Goal: Task Accomplishment & Management: Use online tool/utility

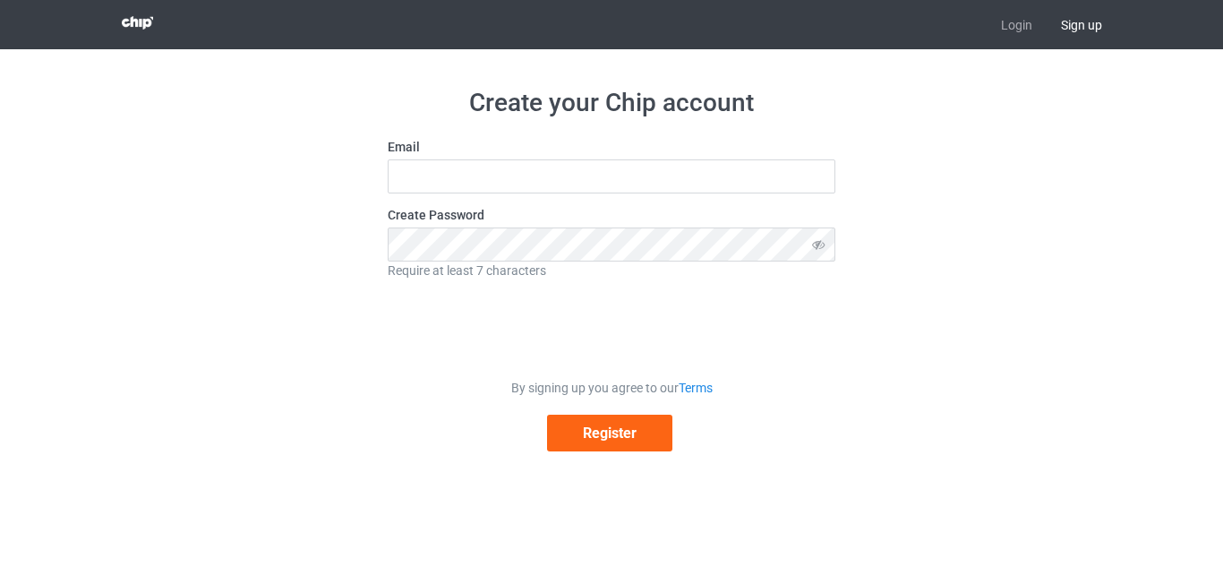
click at [599, 156] on label "Email" at bounding box center [612, 147] width 448 height 18
click at [525, 178] on input "text" at bounding box center [612, 176] width 448 height 34
type input "hannahstyles2811@gmail.com"
click at [820, 245] on icon at bounding box center [818, 244] width 33 height 34
click at [600, 447] on button "Register" at bounding box center [609, 433] width 125 height 37
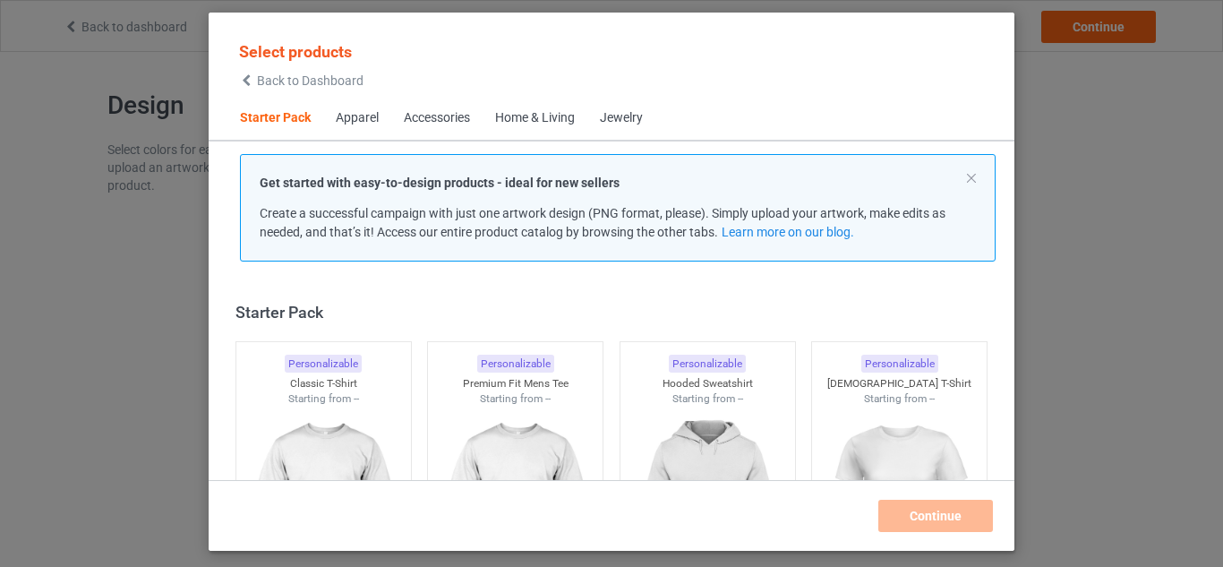
scroll to position [23, 0]
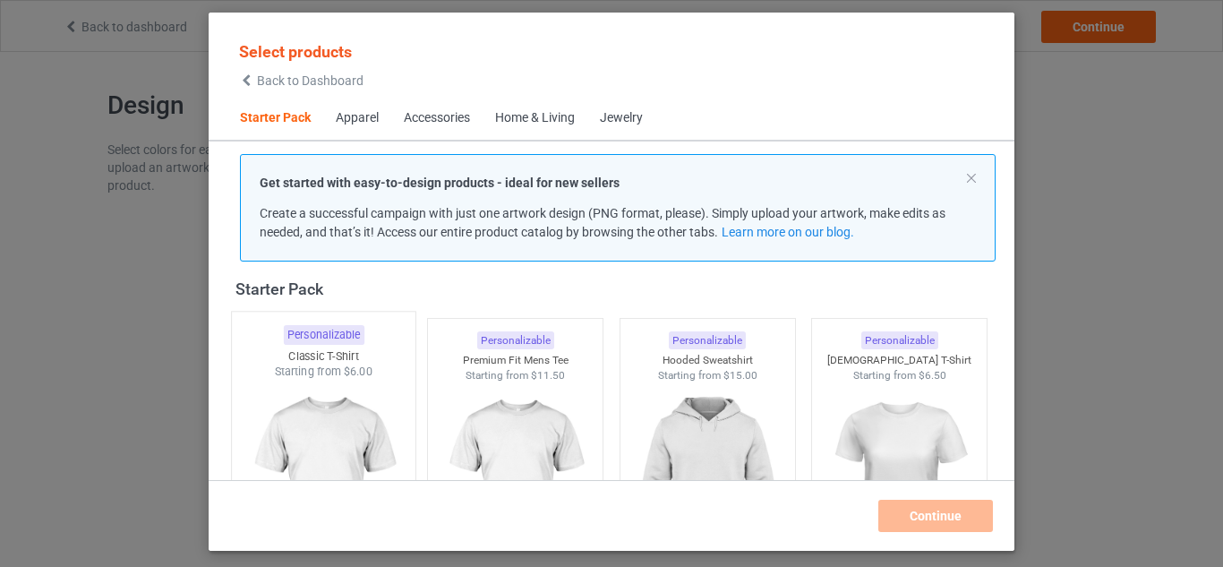
click at [333, 395] on img at bounding box center [323, 485] width 168 height 210
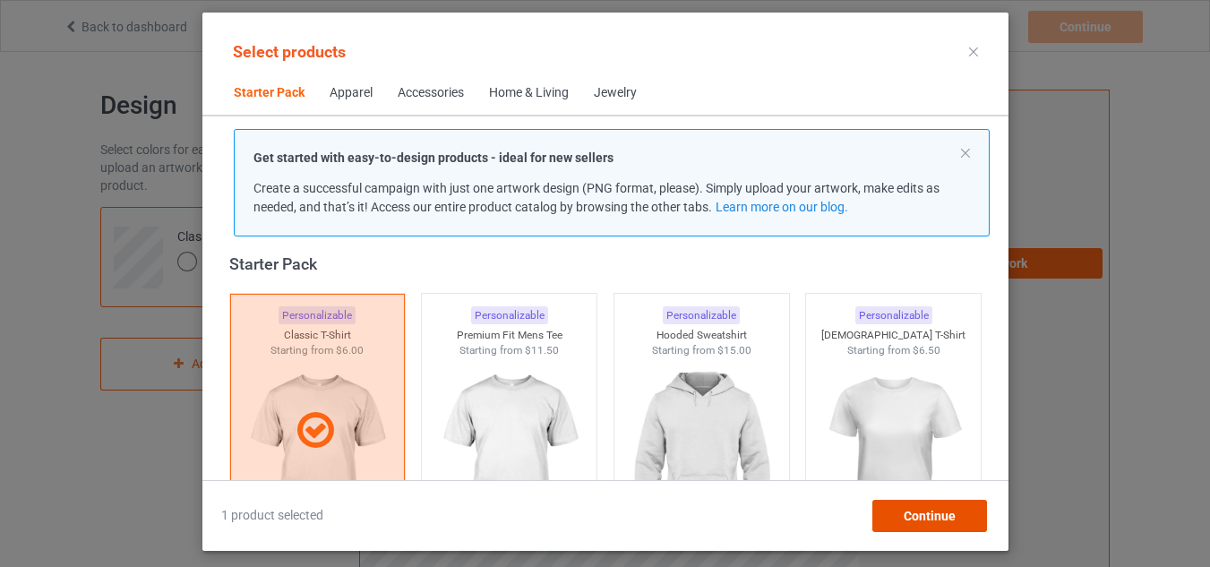
click at [914, 513] on span "Continue" at bounding box center [929, 516] width 52 height 14
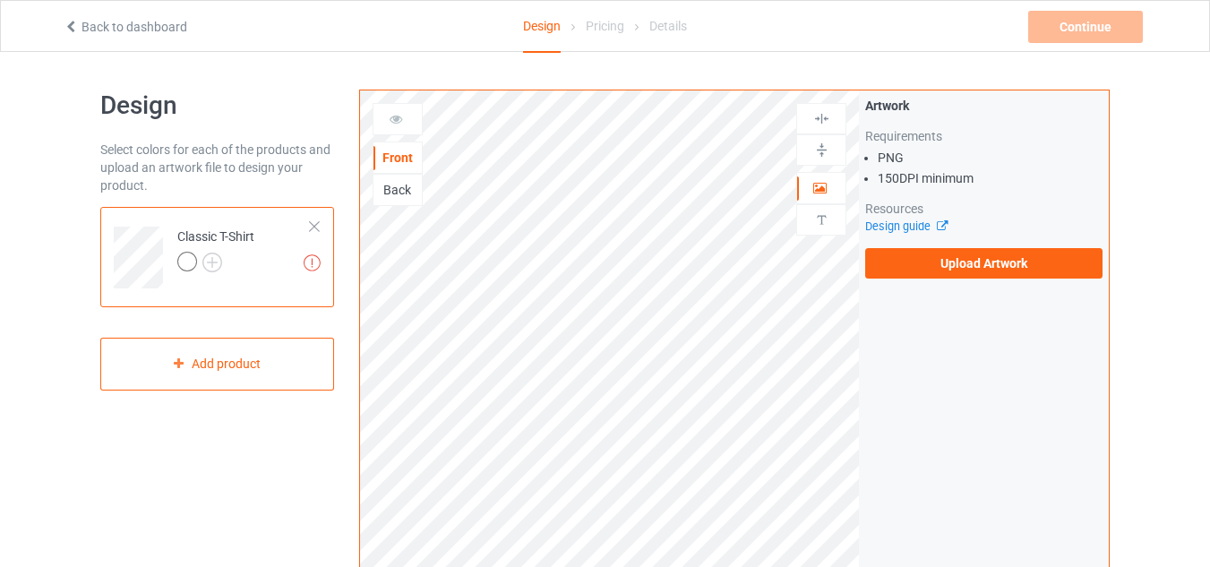
click at [394, 183] on div "Back" at bounding box center [397, 190] width 48 height 18
click at [399, 157] on div "Front" at bounding box center [397, 158] width 48 height 18
click at [189, 260] on div at bounding box center [187, 262] width 20 height 20
click at [213, 266] on img at bounding box center [212, 263] width 20 height 20
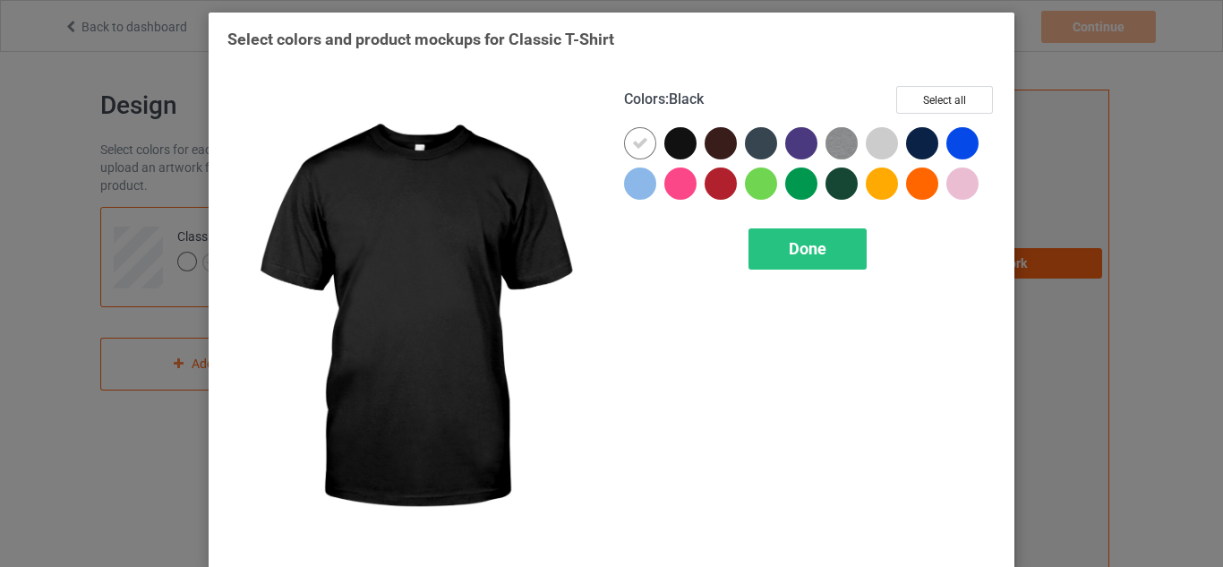
click at [683, 140] on div at bounding box center [681, 143] width 32 height 32
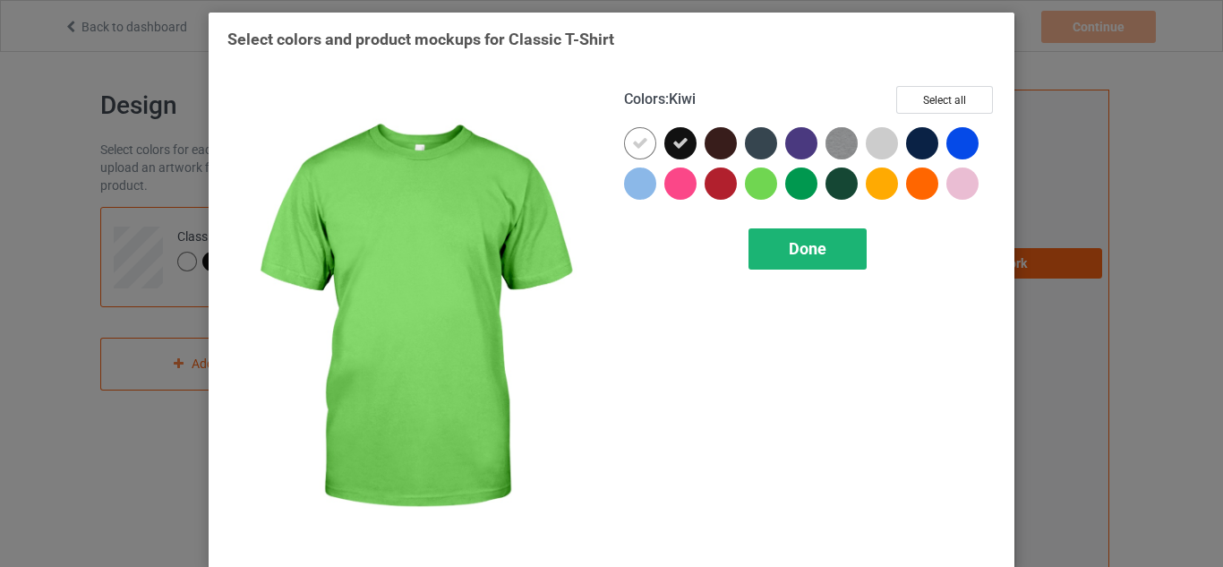
click at [809, 240] on span "Done" at bounding box center [808, 248] width 38 height 19
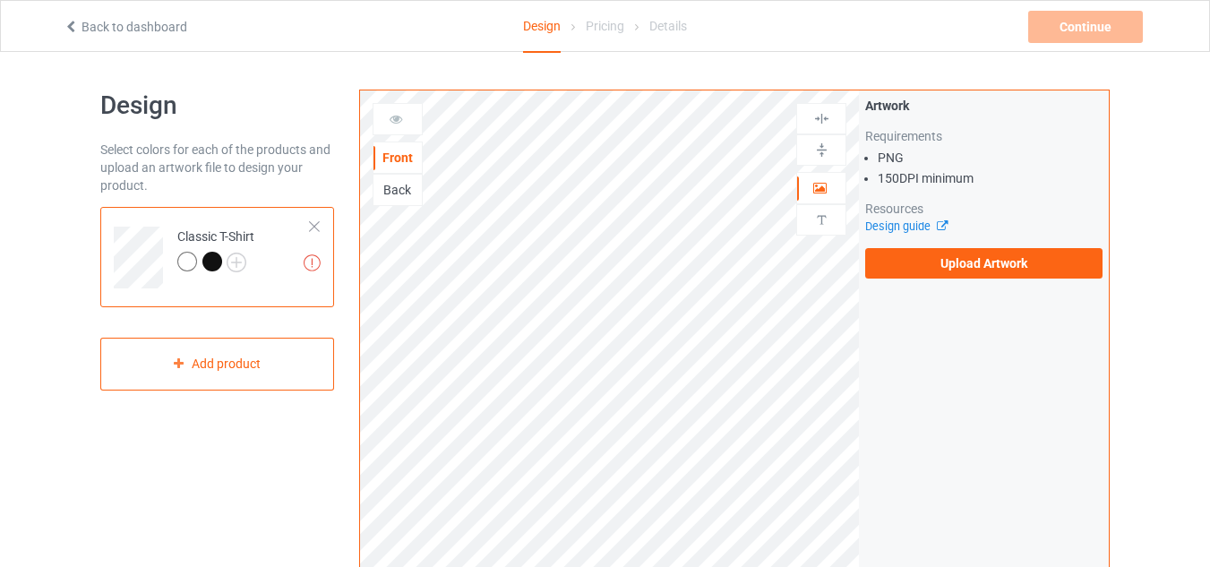
click at [215, 261] on div at bounding box center [212, 262] width 20 height 20
click at [252, 277] on td "Missing artworks Classic T-Shirt" at bounding box center [243, 251] width 153 height 74
click at [210, 263] on div at bounding box center [212, 262] width 20 height 20
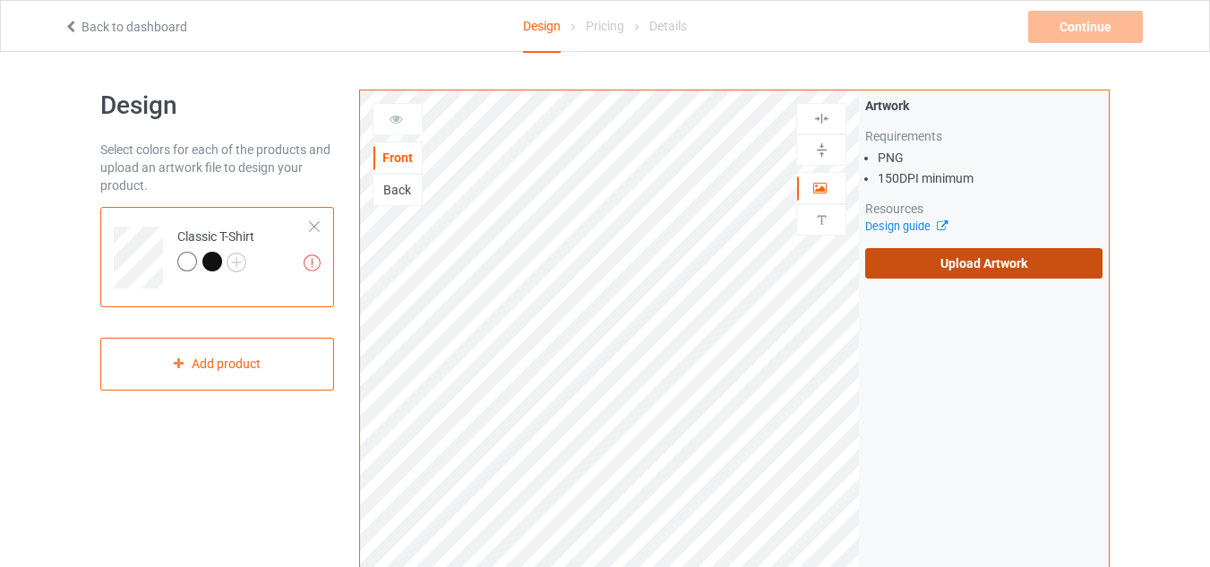
click at [980, 271] on label "Upload Artwork" at bounding box center [983, 263] width 237 height 30
click at [0, 0] on input "Upload Artwork" at bounding box center [0, 0] width 0 height 0
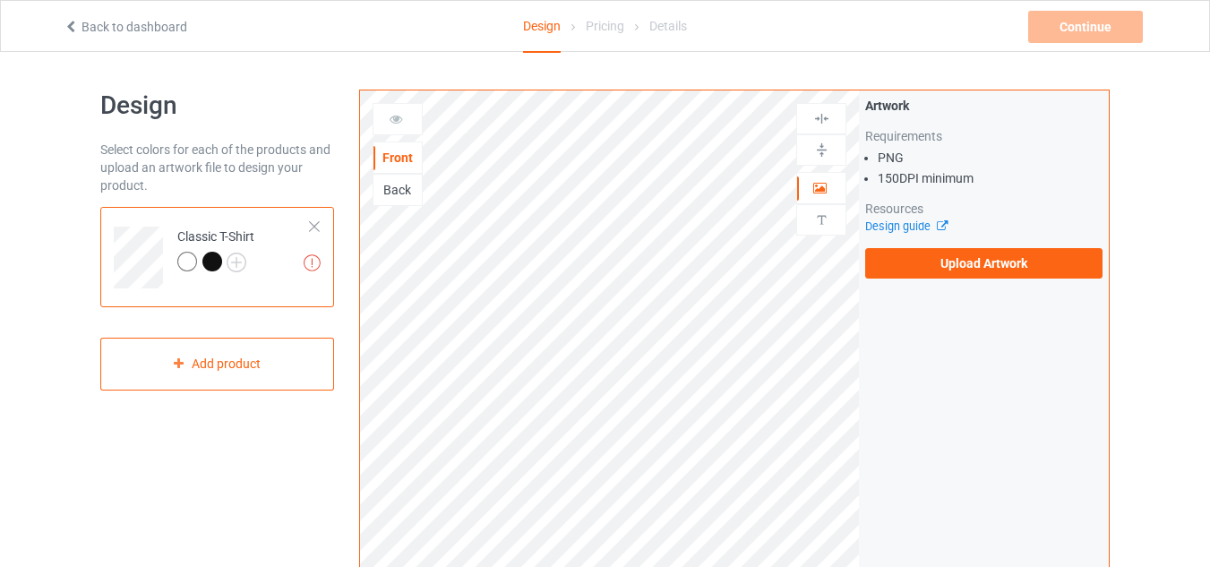
click at [938, 517] on div "Artwork Requirements PNG 150 DPI minimum Resources Design guide Upload Artwork" at bounding box center [984, 430] width 250 height 681
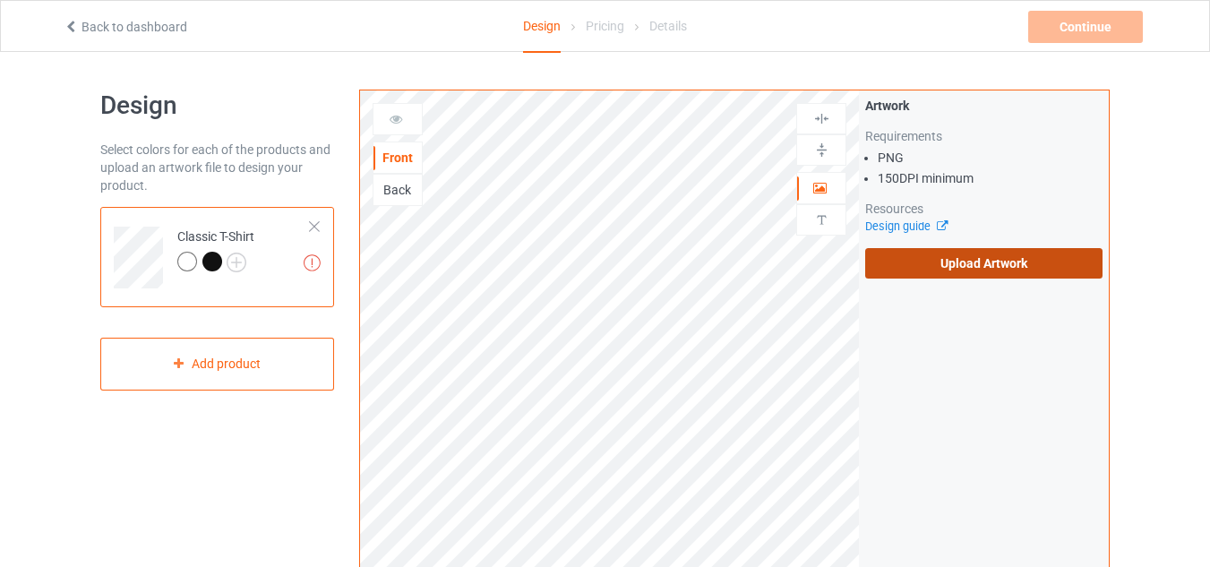
click at [979, 254] on label "Upload Artwork" at bounding box center [983, 263] width 237 height 30
click at [0, 0] on input "Upload Artwork" at bounding box center [0, 0] width 0 height 0
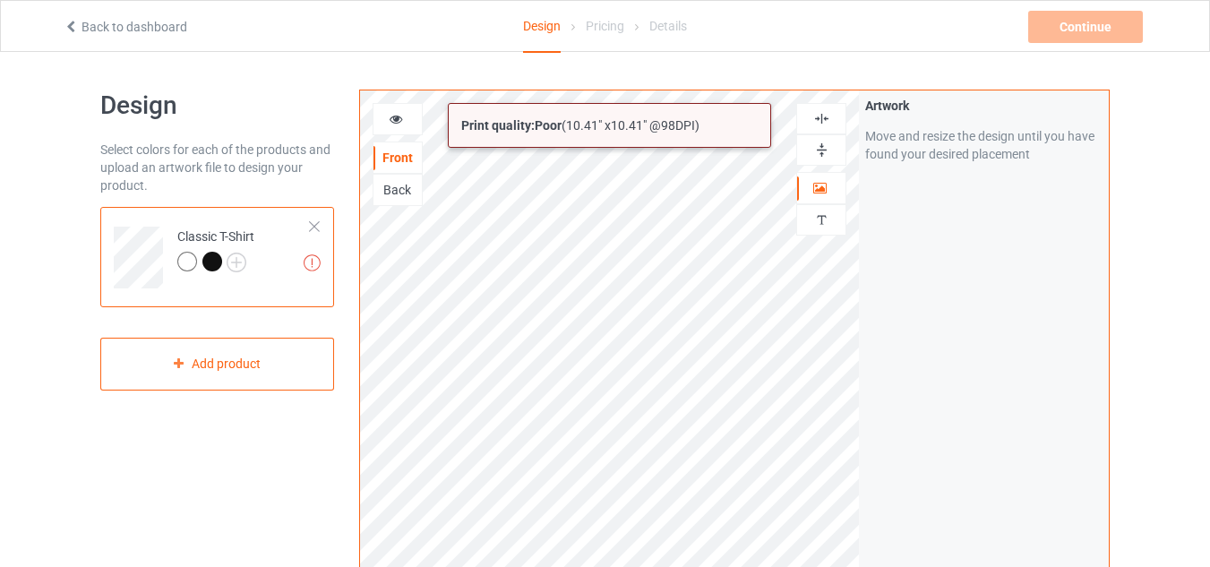
click at [658, 566] on html "Back to dashboard Design Pricing Details Continue Artwork resolution lower than…" at bounding box center [605, 283] width 1210 height 567
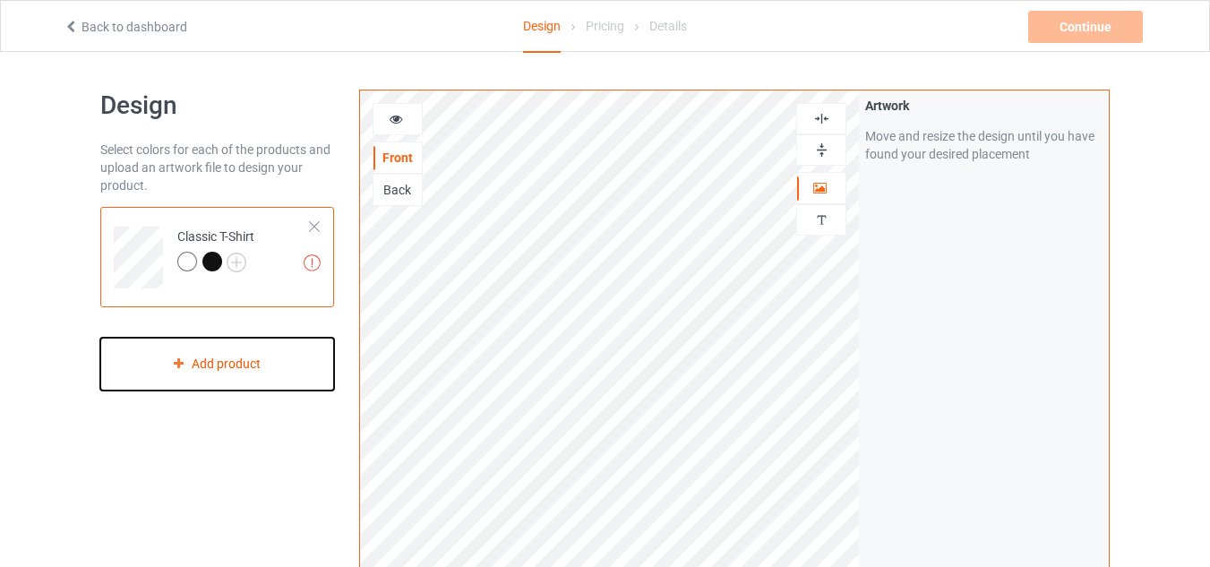
click at [290, 356] on div "Add product" at bounding box center [217, 364] width 234 height 53
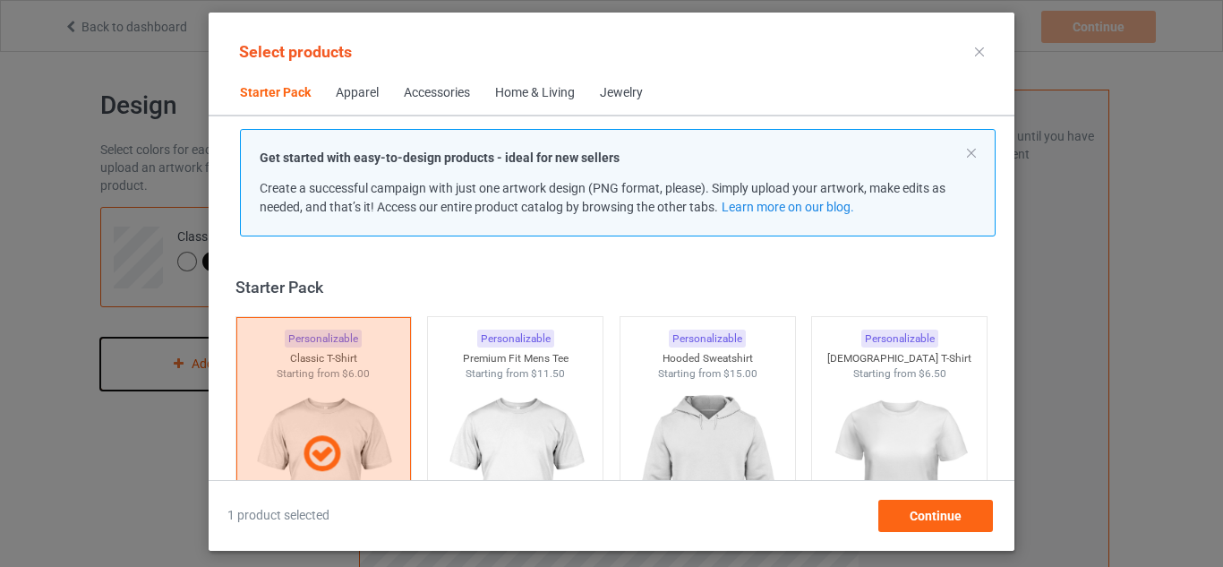
scroll to position [23, 0]
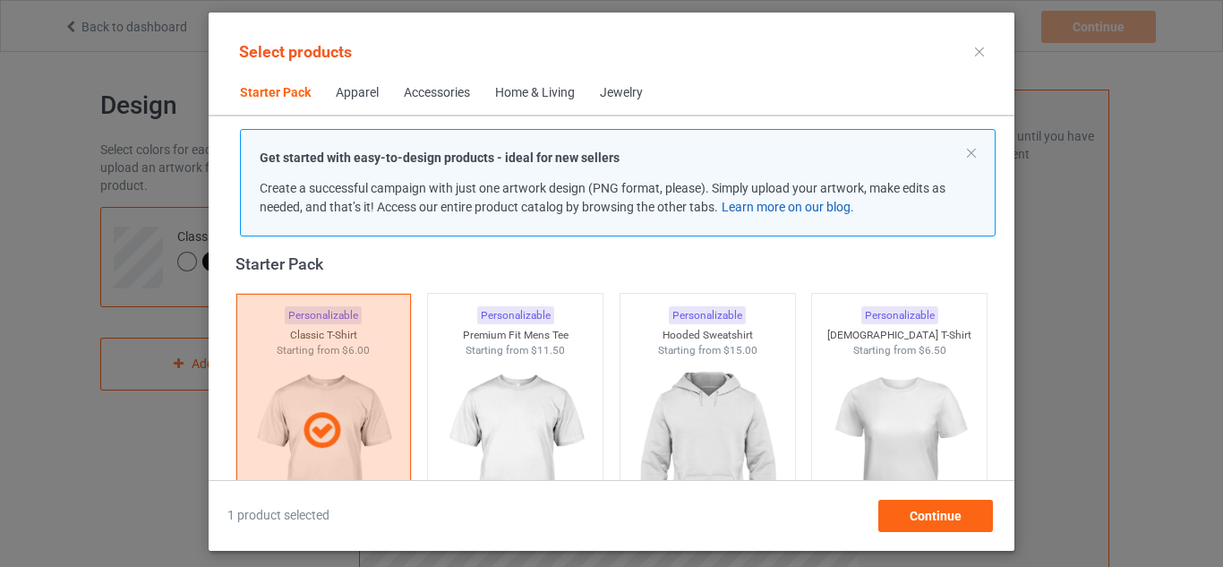
click at [816, 207] on link "Learn more on our blog." at bounding box center [788, 207] width 133 height 14
click at [332, 379] on div at bounding box center [324, 430] width 184 height 287
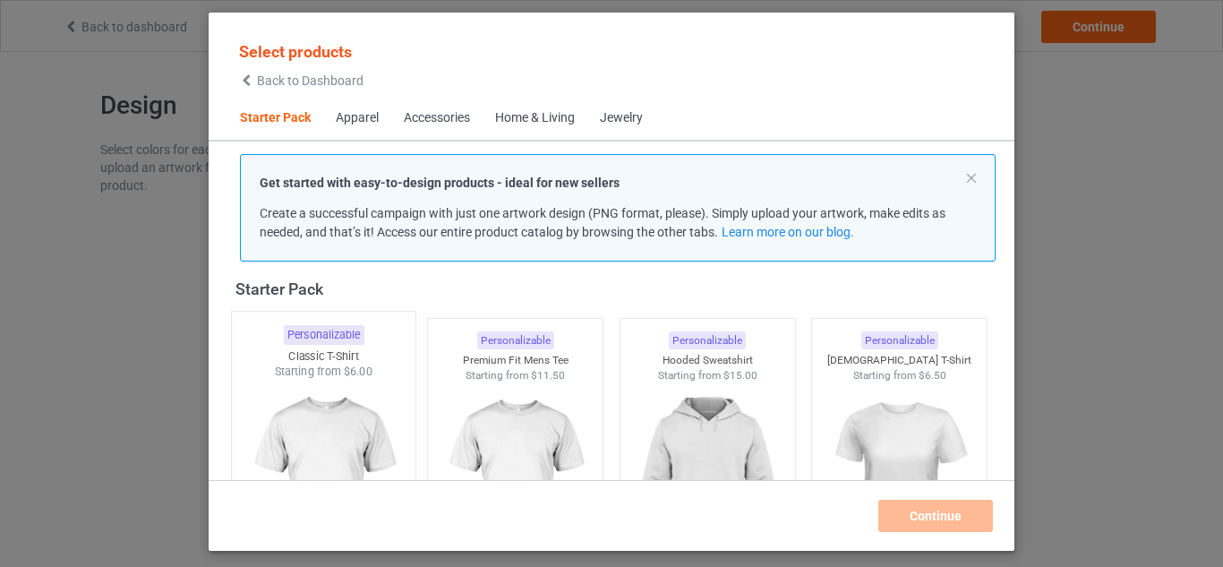
click at [305, 432] on img at bounding box center [323, 485] width 168 height 210
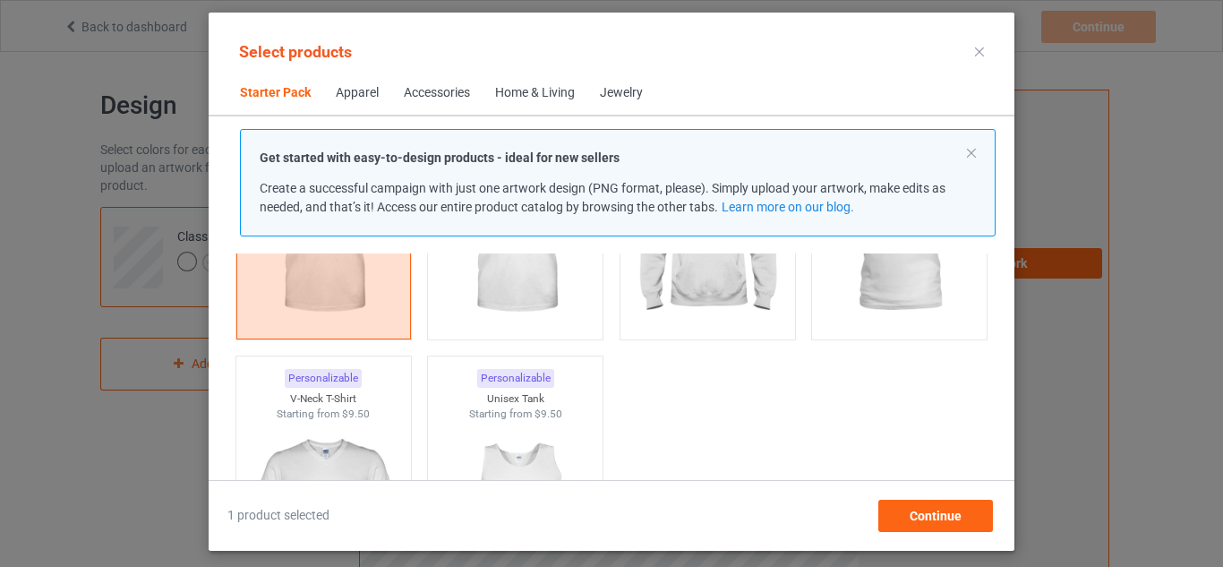
scroll to position [250, 0]
click at [328, 279] on div at bounding box center [324, 203] width 184 height 287
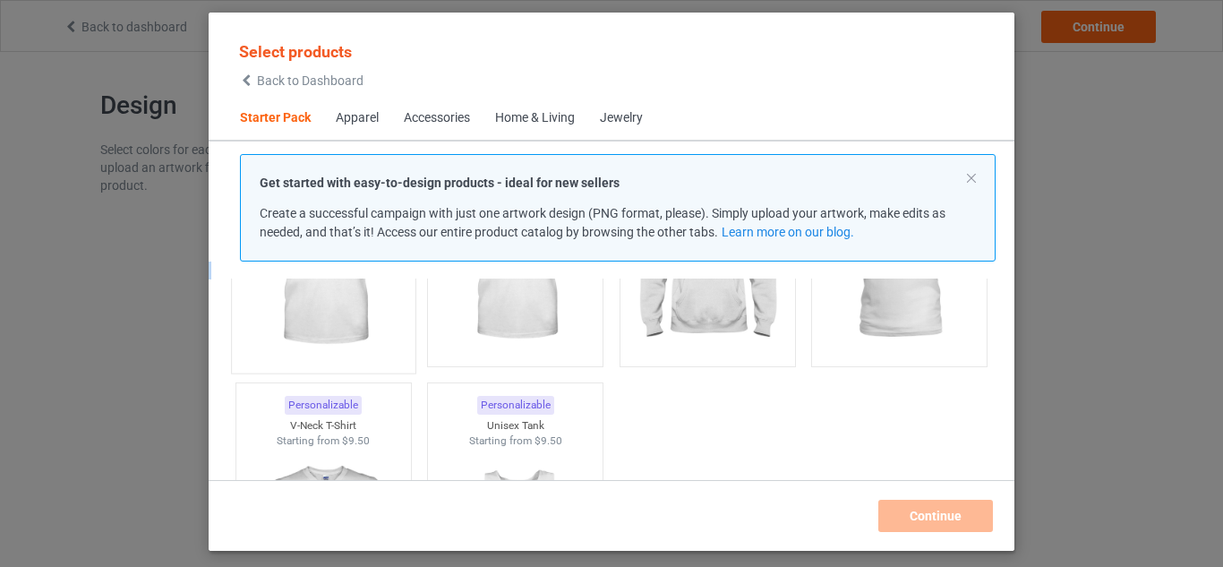
click at [328, 279] on div "Select products Back to Dashboard Starter Pack Apparel Accessories Home & Livin…" at bounding box center [612, 281] width 806 height 501
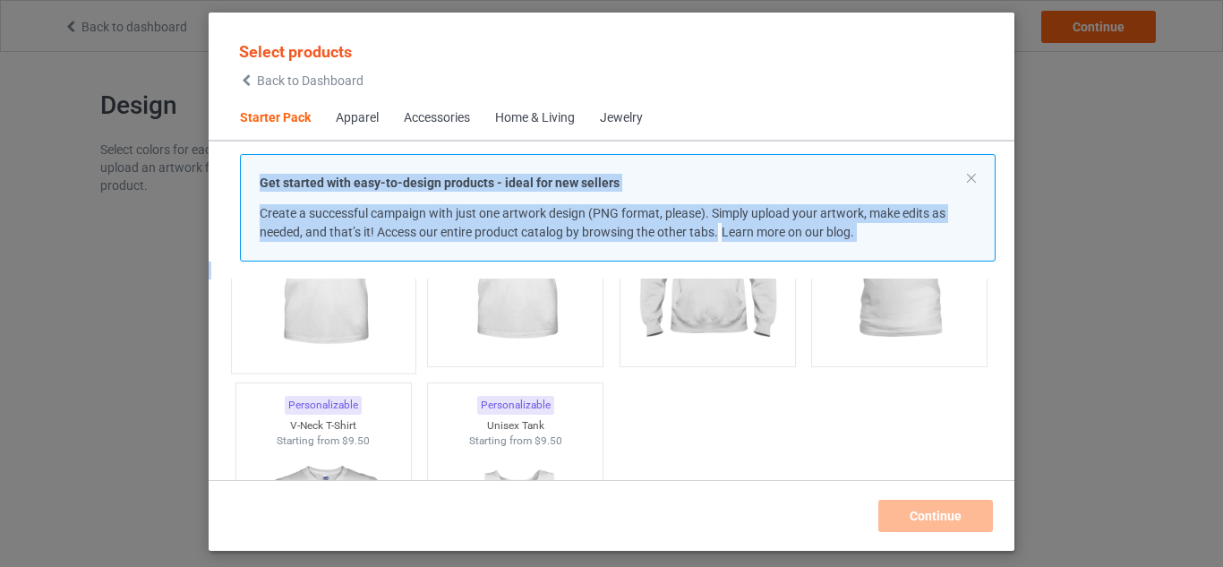
click at [328, 279] on div "Select products Back to Dashboard Starter Pack Apparel Accessories Home & Livin…" at bounding box center [612, 281] width 806 height 501
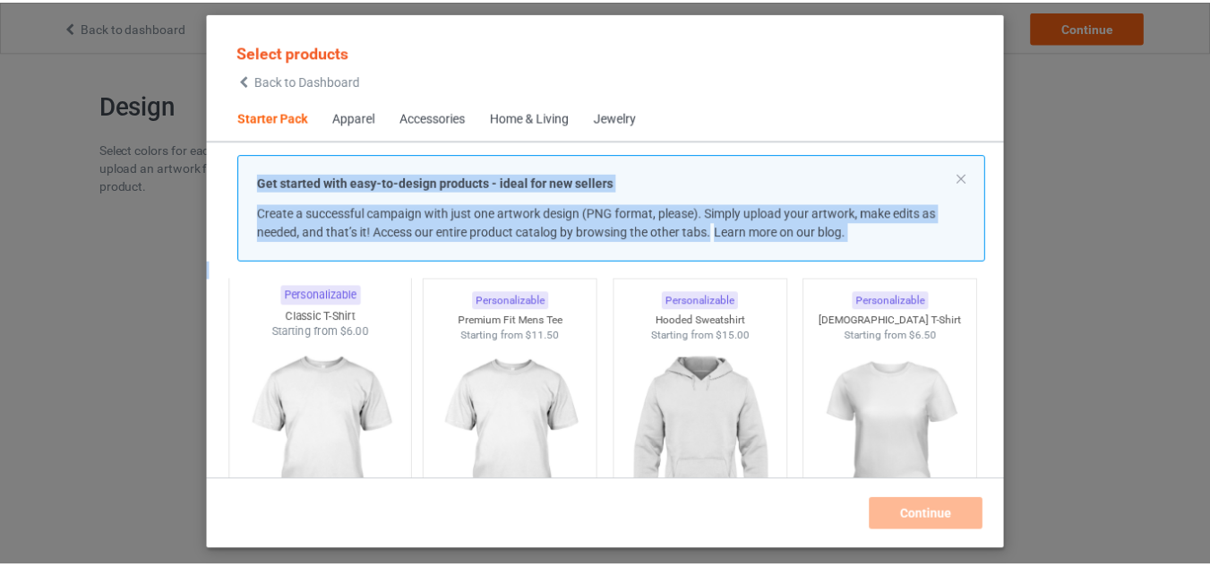
scroll to position [64, 0]
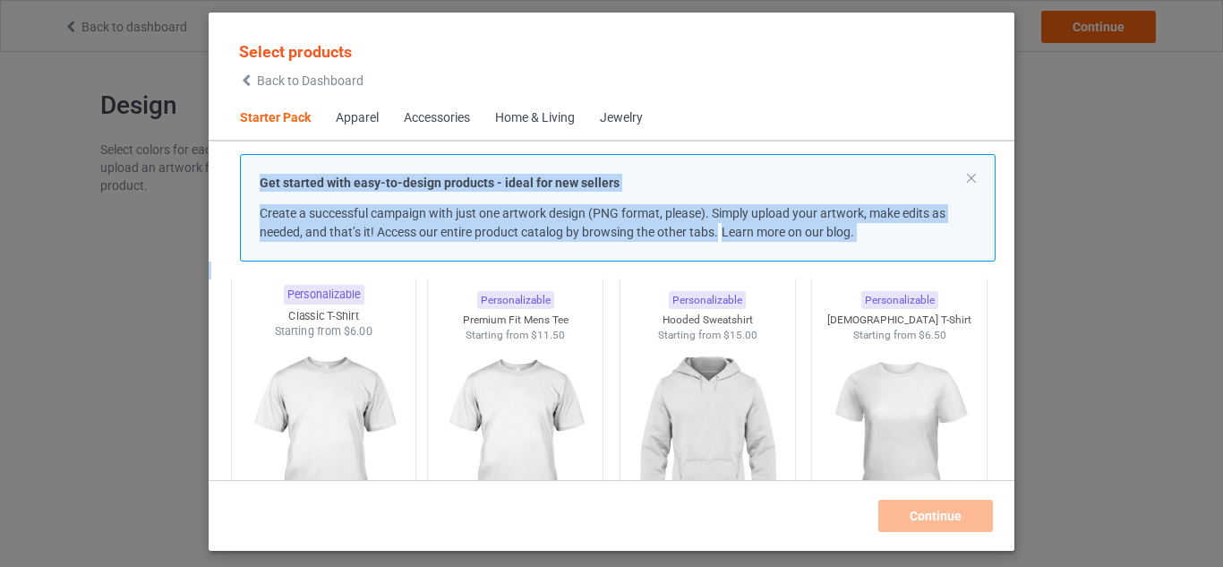
click at [348, 348] on img at bounding box center [323, 444] width 168 height 210
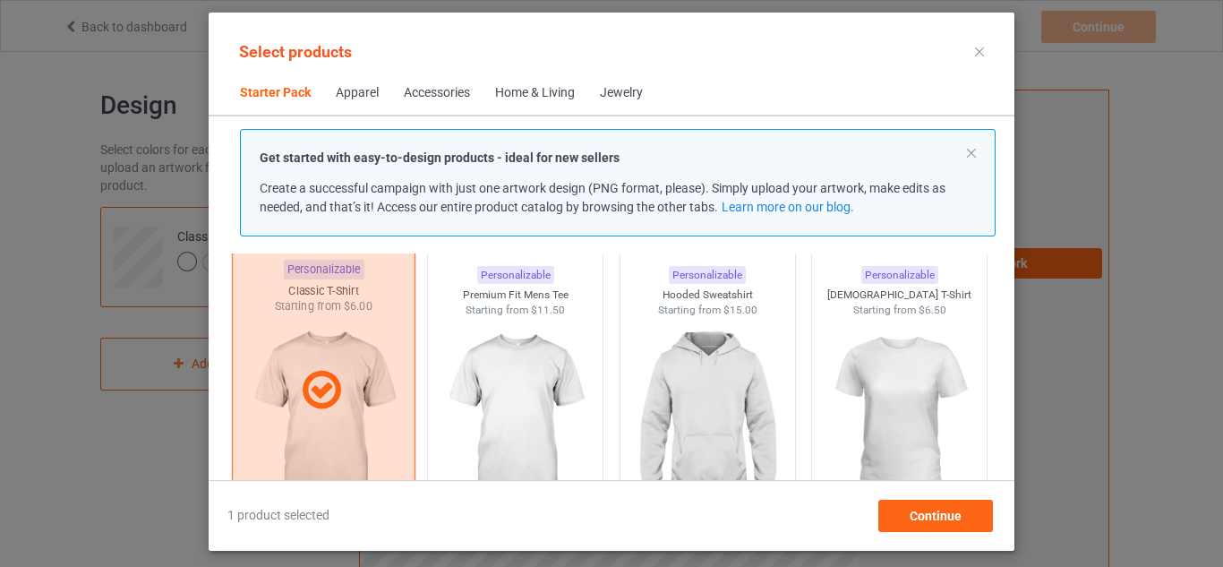
click at [348, 348] on div at bounding box center [324, 389] width 184 height 287
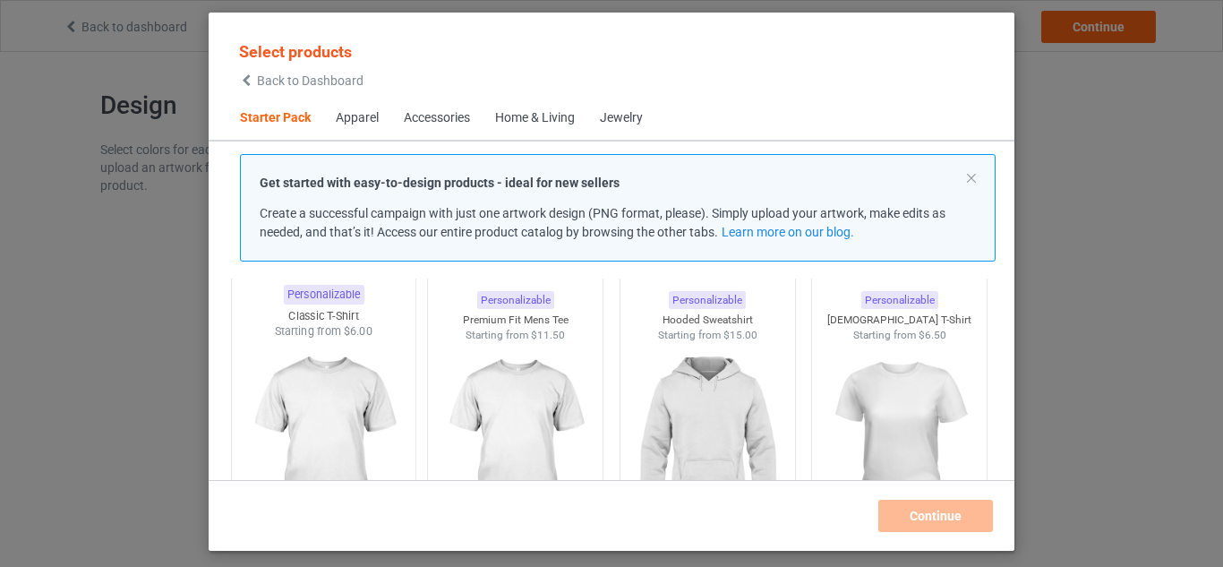
click at [348, 348] on img at bounding box center [323, 444] width 168 height 210
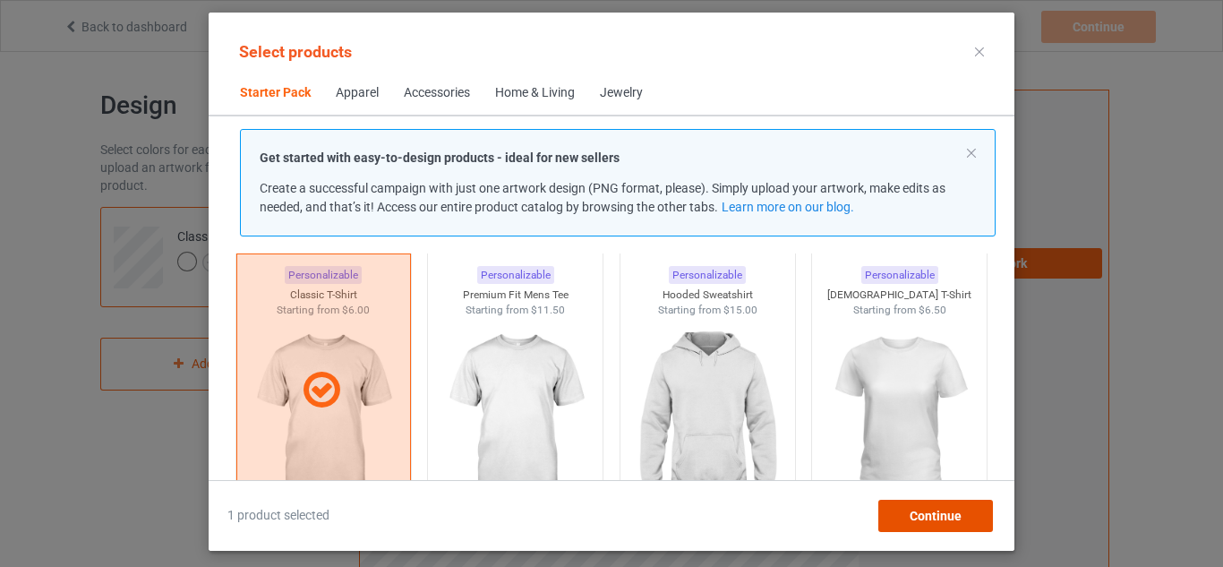
click at [924, 518] on span "Continue" at bounding box center [936, 516] width 52 height 14
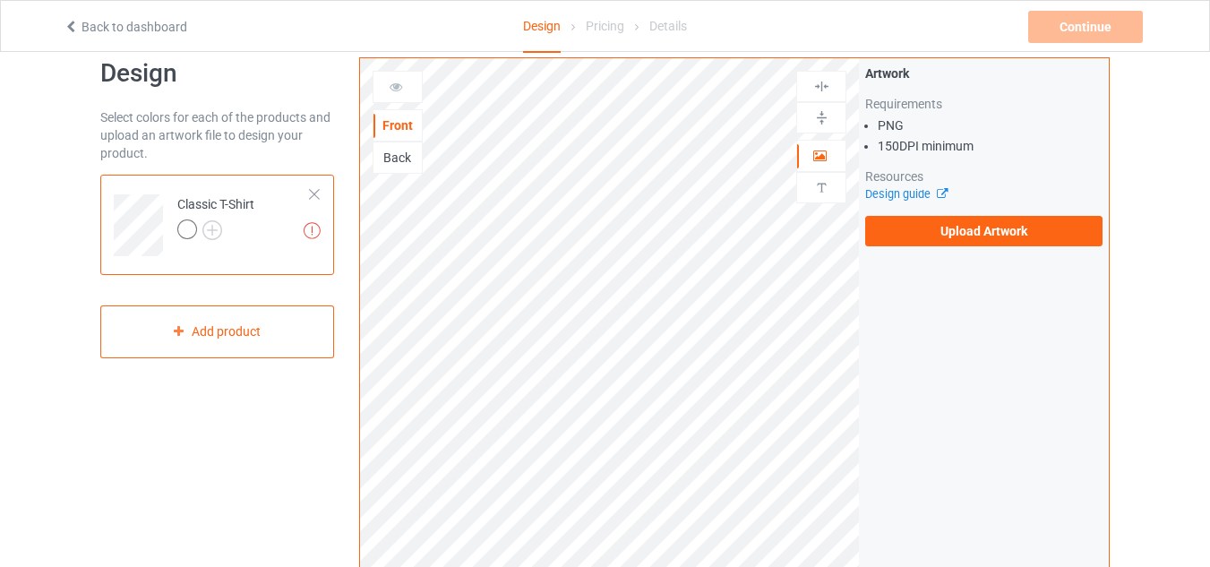
scroll to position [20, 0]
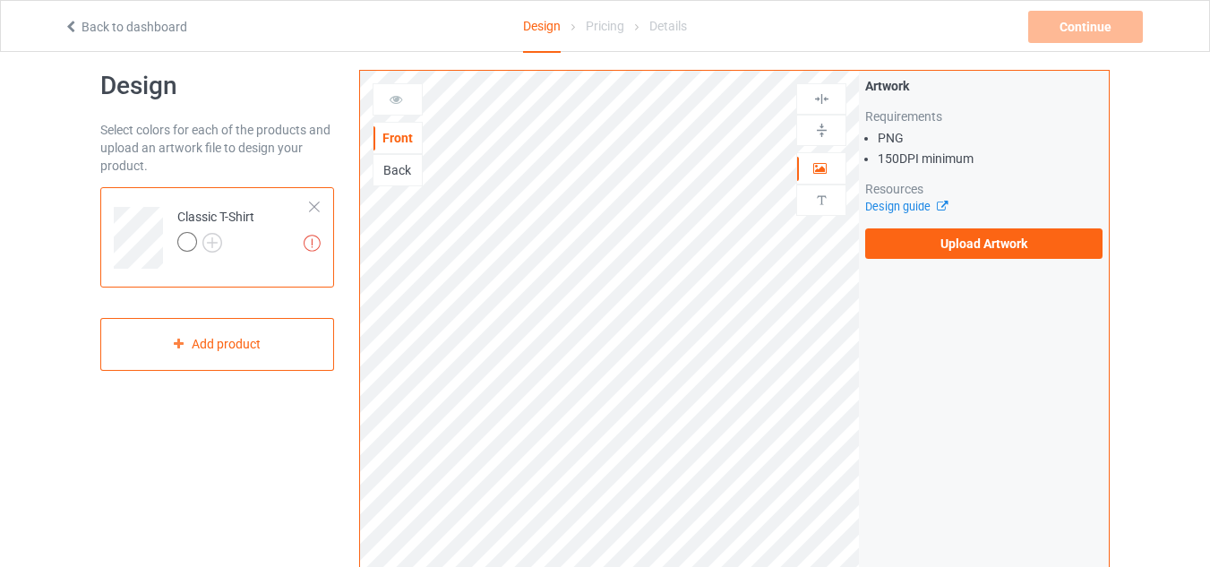
click at [107, 29] on link "Back to dashboard" at bounding box center [126, 27] width 124 height 14
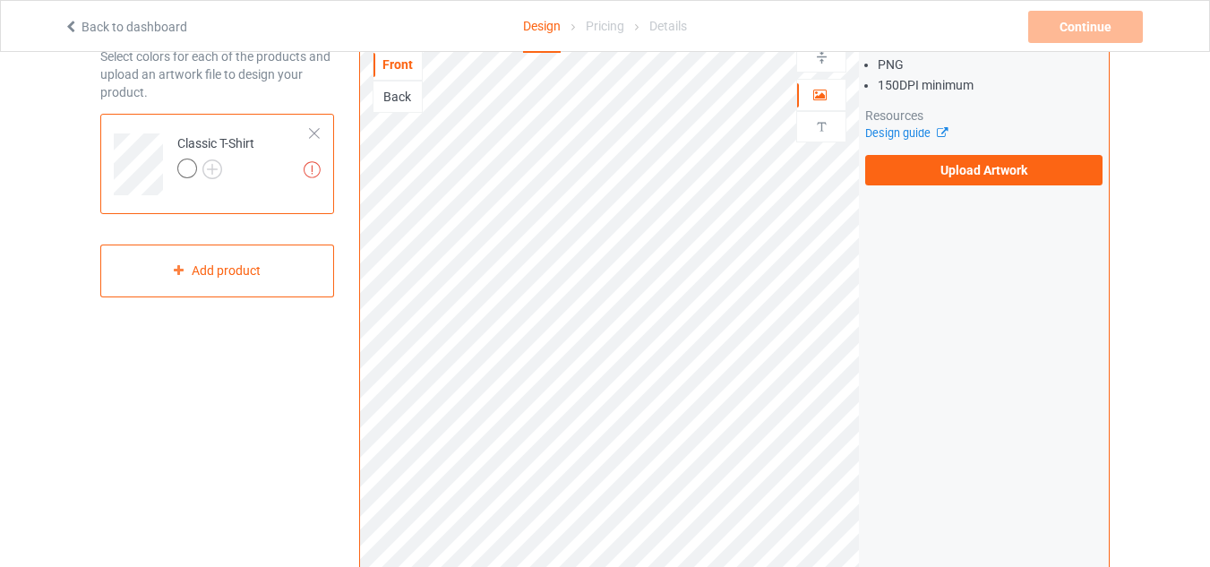
scroll to position [22, 0]
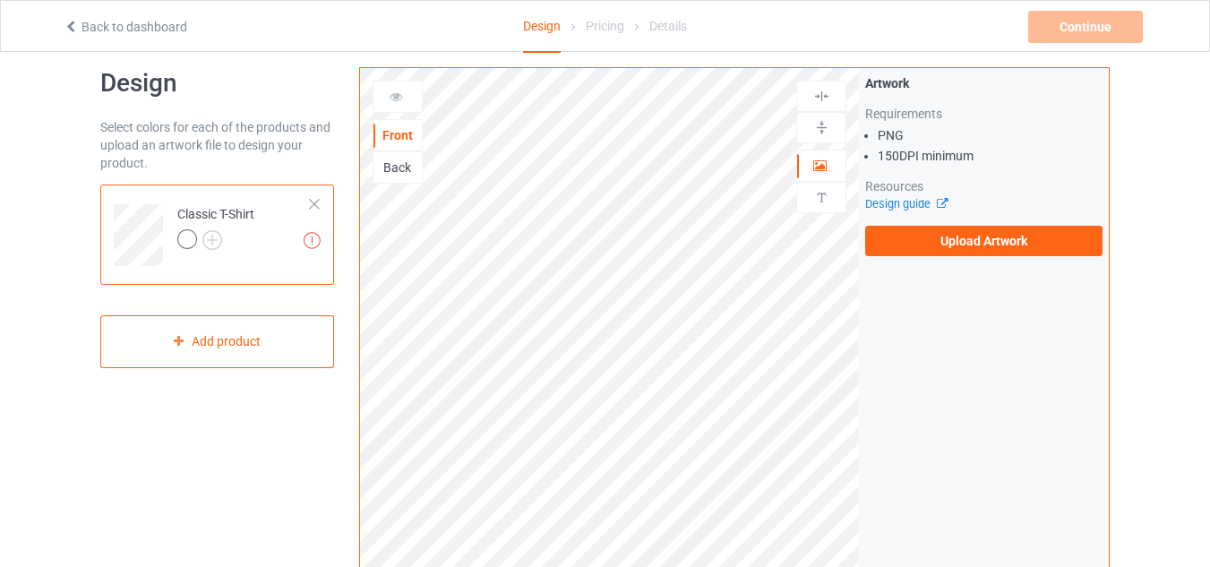
click at [101, 20] on link "Back to dashboard" at bounding box center [126, 27] width 124 height 14
